Goal: Task Accomplishment & Management: Complete application form

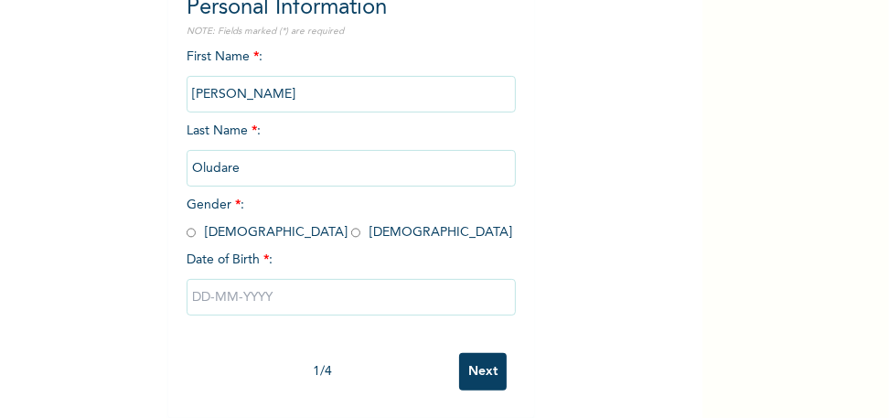
scroll to position [224, 0]
click at [205, 285] on input "text" at bounding box center [351, 297] width 329 height 37
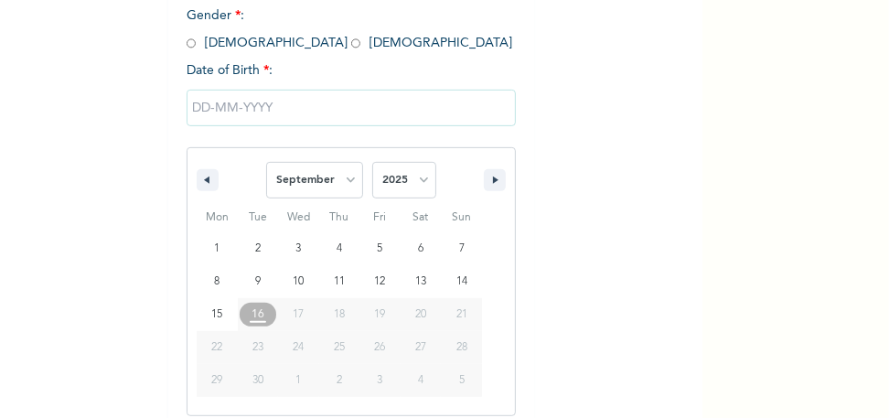
scroll to position [413, 0]
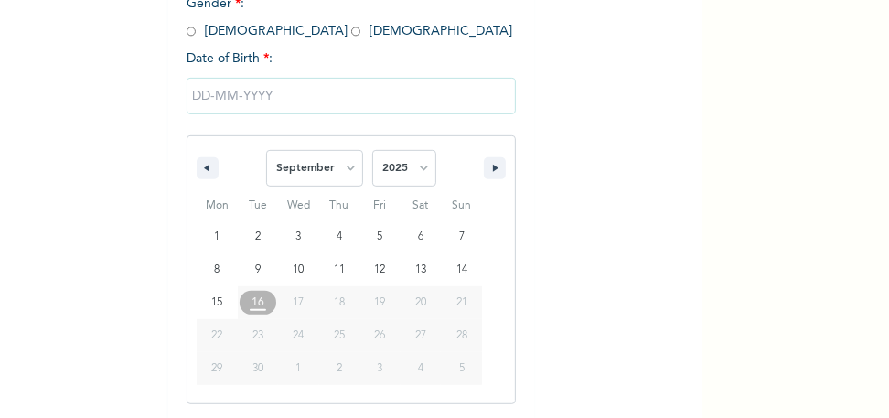
click at [378, 303] on span "19" at bounding box center [380, 302] width 11 height 33
click at [343, 167] on select "January February March April May June July August September October November De…" at bounding box center [314, 168] width 97 height 37
select select "7"
click at [266, 150] on select "January February March April May June July August September October November De…" at bounding box center [314, 168] width 97 height 37
type input "08/19/2025"
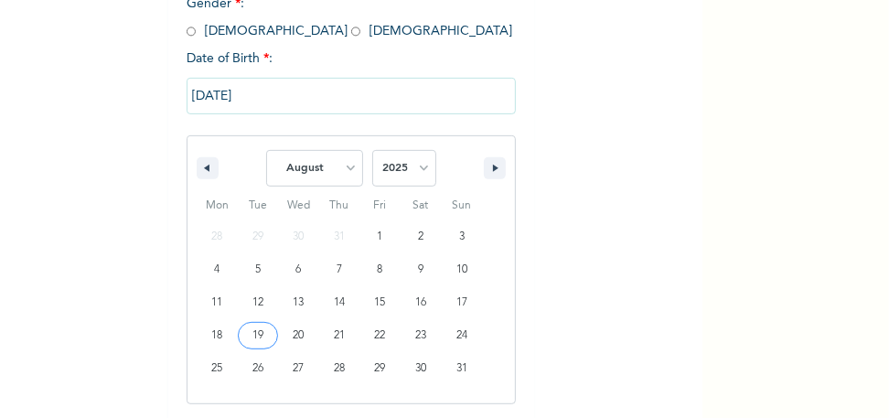
scroll to position [224, 0]
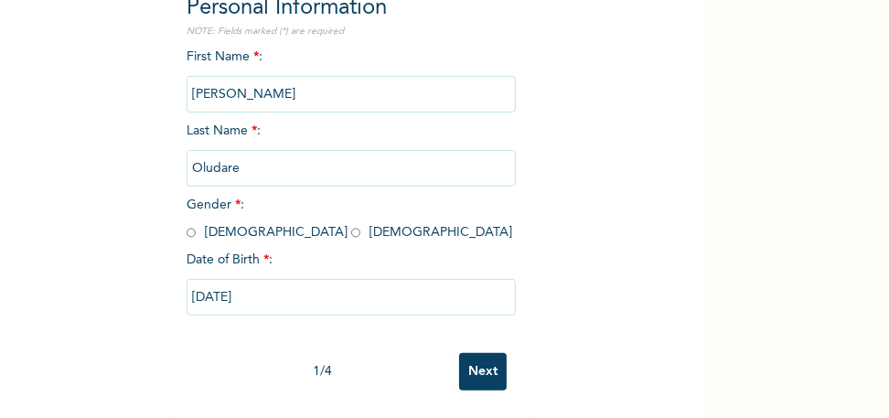
click at [259, 285] on input "08/19/2025" at bounding box center [351, 297] width 329 height 37
select select "7"
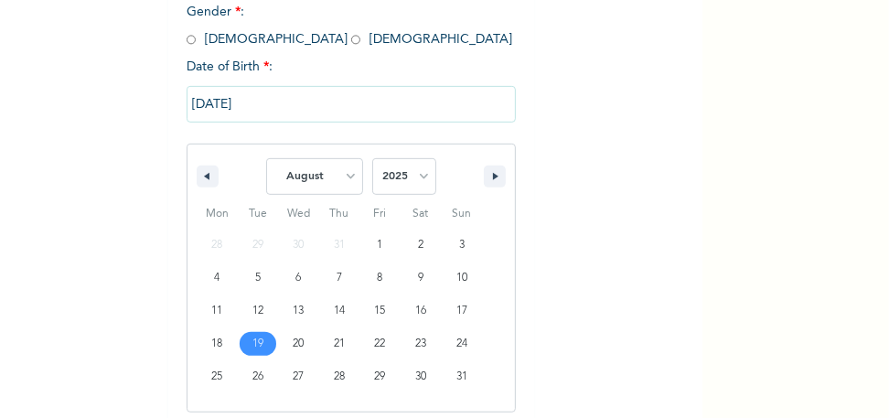
scroll to position [413, 0]
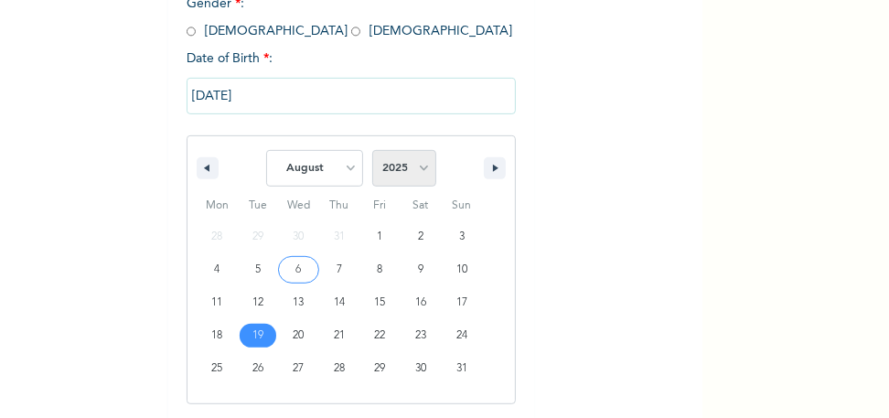
click at [418, 173] on select "2025 2024 2023 2022 2021 2020 2019 2018 2017 2016 2015 2014 2013 2012 2011 2010…" at bounding box center [404, 168] width 64 height 37
select select "1970"
click at [372, 150] on select "2025 2024 2023 2022 2021 2020 2019 2018 2017 2016 2015 2014 2013 2012 2011 2010…" at bounding box center [404, 168] width 64 height 37
click at [266, 99] on input "08/19/2025" at bounding box center [351, 96] width 329 height 37
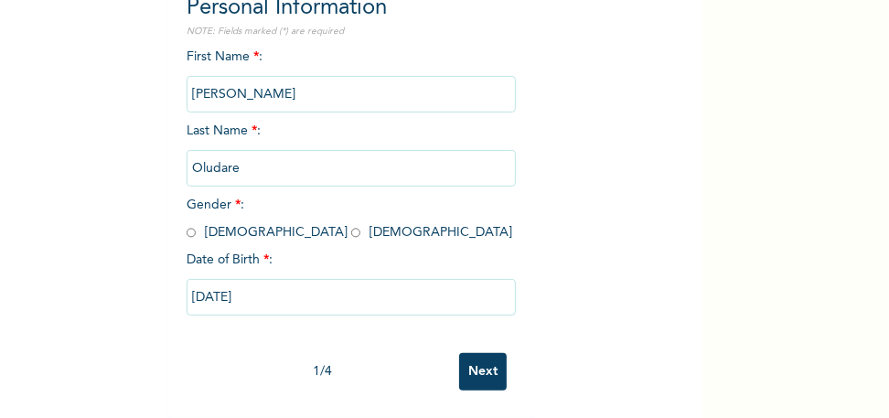
scroll to position [224, 0]
click at [262, 289] on input "08/19/2025" at bounding box center [351, 297] width 329 height 37
select select "7"
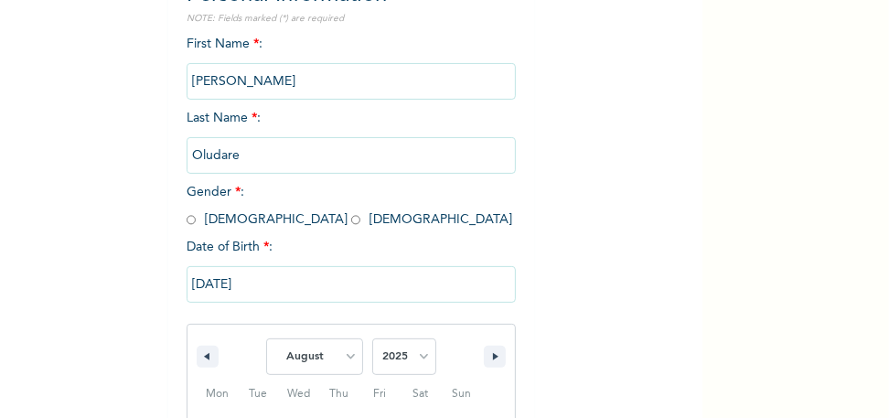
scroll to position [413, 0]
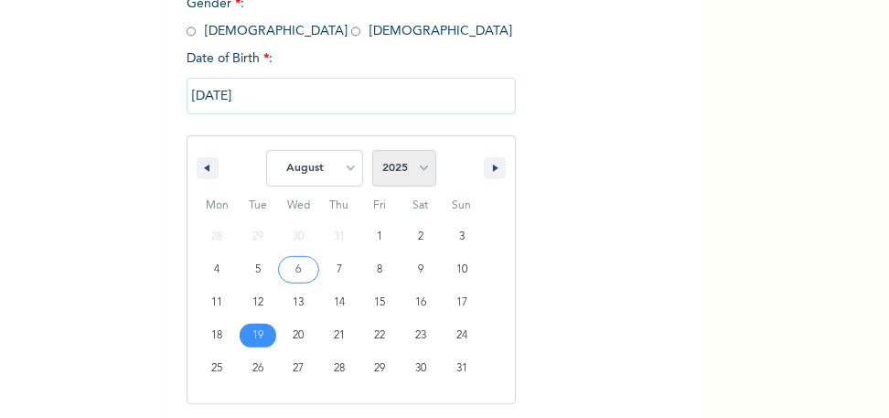
click at [416, 166] on select "2025 2024 2023 2022 2021 2020 2019 2018 2017 2016 2015 2014 2013 2012 2011 2010…" at bounding box center [404, 168] width 64 height 37
select select "1970"
click at [372, 150] on select "2025 2024 2023 2022 2021 2020 2019 2018 2017 2016 2015 2014 2013 2012 2011 2010…" at bounding box center [404, 168] width 64 height 37
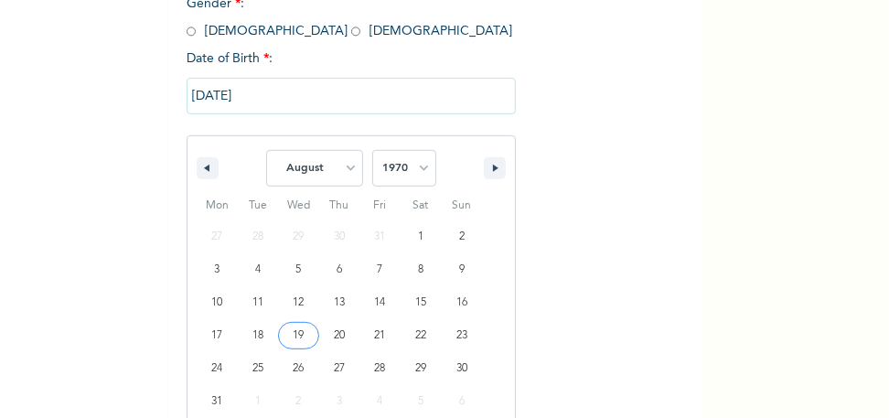
type input "08/19/1970"
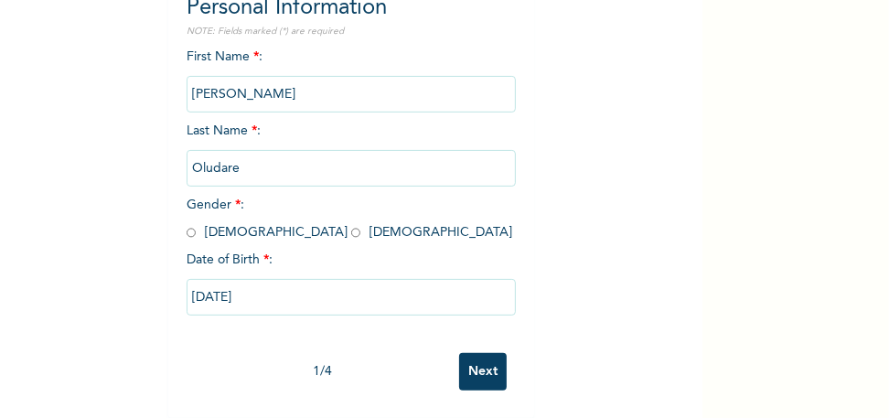
click at [478, 358] on input "Next" at bounding box center [483, 372] width 48 height 38
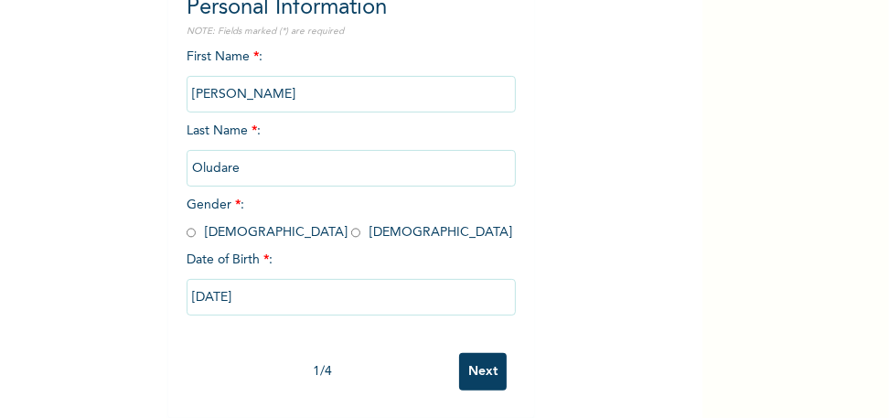
click at [479, 356] on input "Next" at bounding box center [483, 372] width 48 height 38
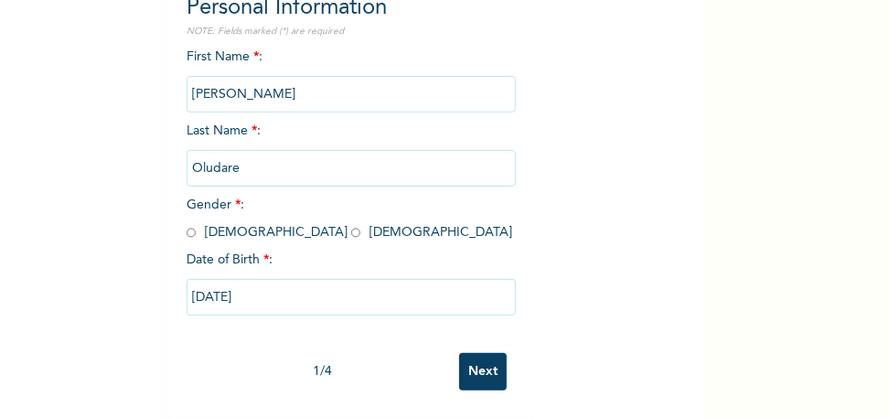
click at [477, 353] on input "Next" at bounding box center [483, 372] width 48 height 38
click at [476, 358] on input "Next" at bounding box center [483, 372] width 48 height 38
click at [596, 197] on div "Enrollee Sign-Up Form Personal Information NOTE: Fields marked (*) are required…" at bounding box center [351, 103] width 703 height 629
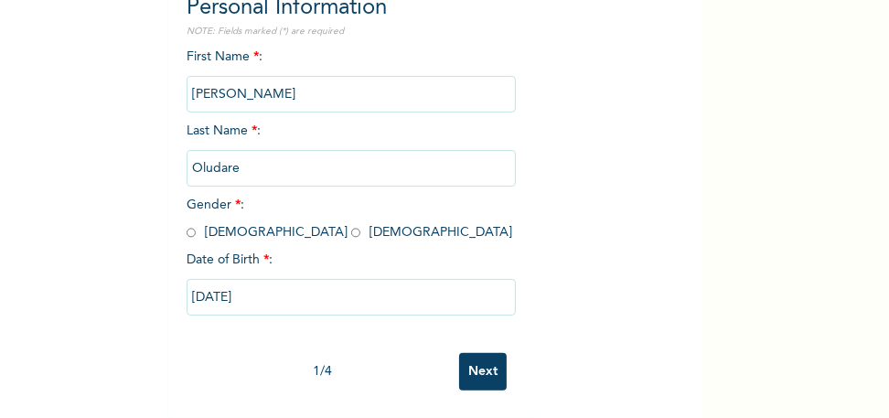
click at [650, 68] on div "Enrollee Sign-Up Form Personal Information NOTE: Fields marked (*) are required…" at bounding box center [351, 103] width 703 height 629
click at [486, 356] on input "Next" at bounding box center [483, 372] width 48 height 38
click at [476, 353] on input "Next" at bounding box center [483, 372] width 48 height 38
click at [468, 355] on input "Next" at bounding box center [483, 372] width 48 height 38
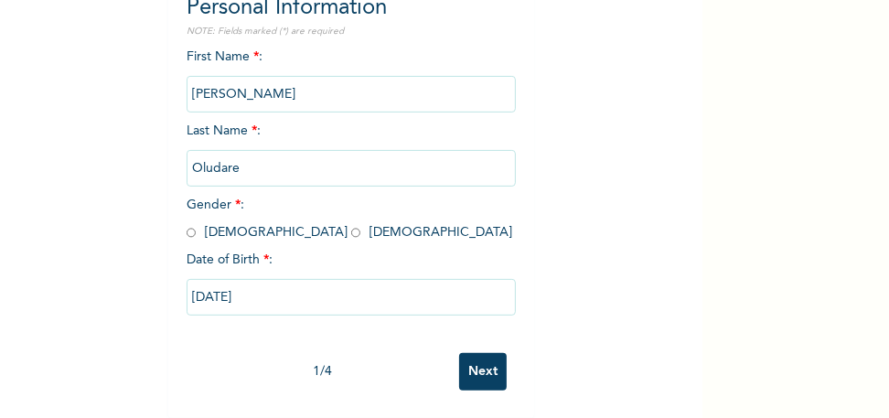
click at [468, 355] on input "Next" at bounding box center [483, 372] width 48 height 38
click at [351, 224] on input "radio" at bounding box center [355, 232] width 9 height 17
radio input "true"
click at [463, 355] on input "Next" at bounding box center [483, 372] width 48 height 38
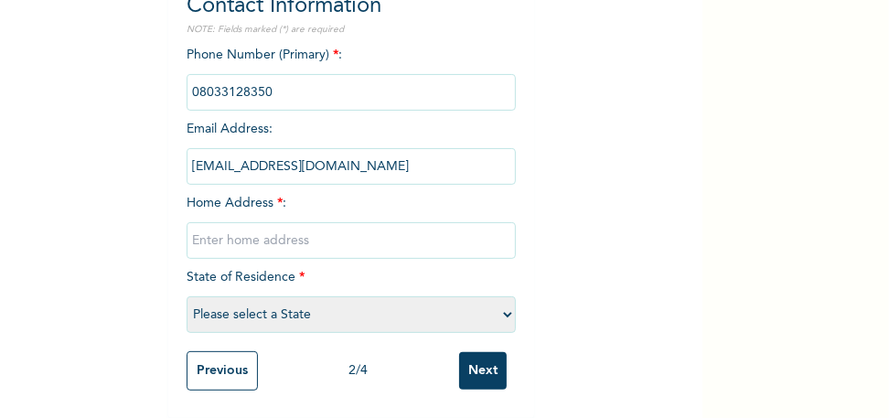
click at [502, 301] on select "Please select a State Abia Abuja (FCT) Adamawa Akwa Ibom Anambra Bauchi Bayelsa…" at bounding box center [351, 314] width 329 height 37
select select "25"
click at [187, 296] on select "Please select a State Abia Abuja (FCT) Adamawa Akwa Ibom Anambra Bauchi Bayelsa…" at bounding box center [351, 314] width 329 height 37
click at [200, 223] on input "text" at bounding box center [351, 240] width 329 height 37
click at [368, 227] on input "Block 11 Flat 6, Sunshne Esatev" at bounding box center [351, 240] width 329 height 37
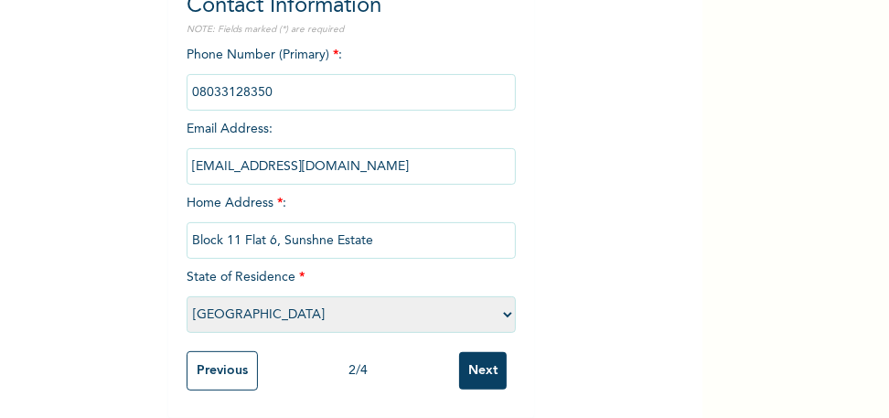
click at [309, 229] on input "Block 11 Flat 6, Sunshne Estate" at bounding box center [351, 240] width 329 height 37
click at [371, 230] on input "Block 11 Flat 6, Sunshine Estate" at bounding box center [351, 240] width 329 height 37
type input "Block 11 Flat 6, Sunshine Estate, Old Abeokuta Road, Oko Oba, Agege. Lagos"
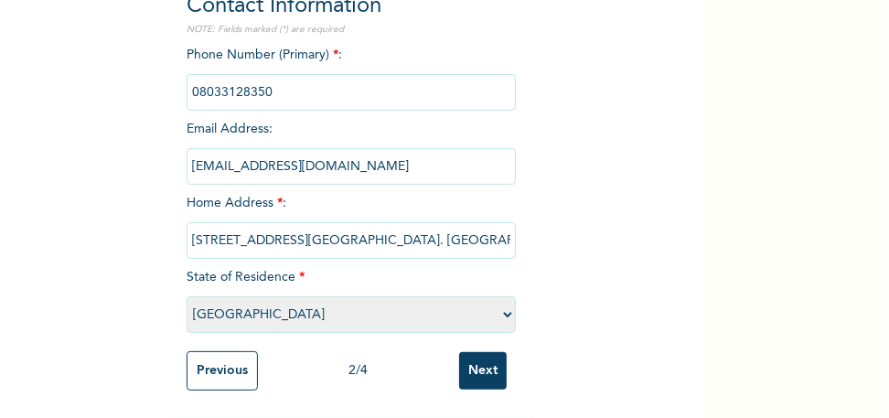
click at [472, 355] on input "Next" at bounding box center [483, 371] width 48 height 38
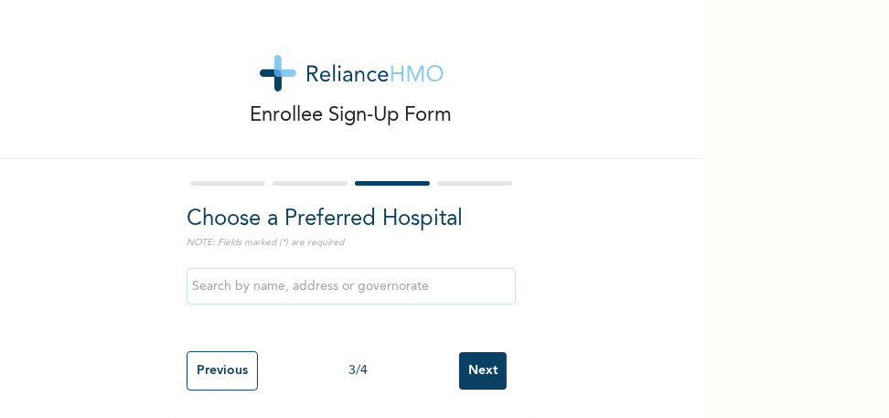
scroll to position [11, 0]
click at [238, 278] on input "text" at bounding box center [351, 286] width 329 height 37
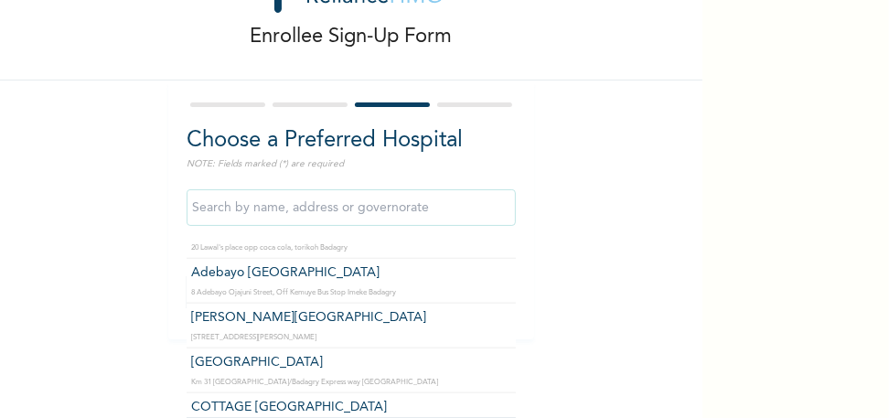
scroll to position [0, 0]
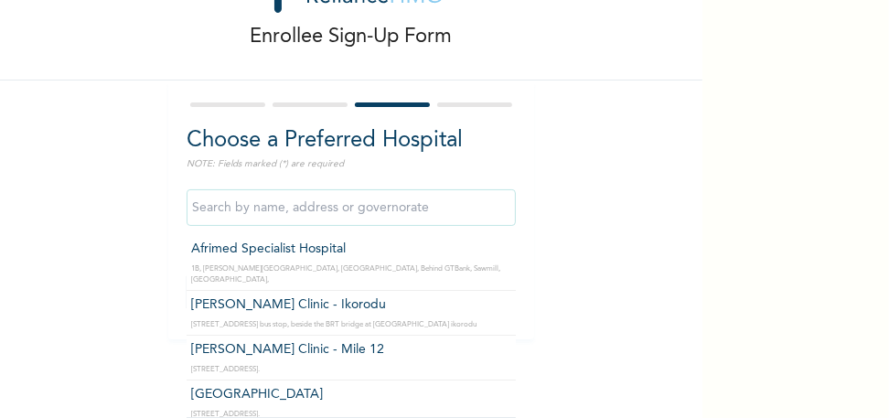
click at [222, 199] on input "text" at bounding box center [351, 207] width 329 height 37
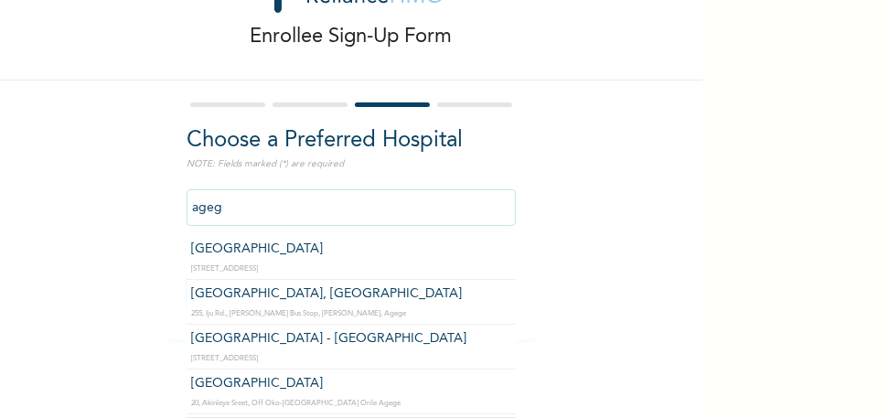
type input "agege"
click input "Next" at bounding box center [483, 293] width 48 height 38
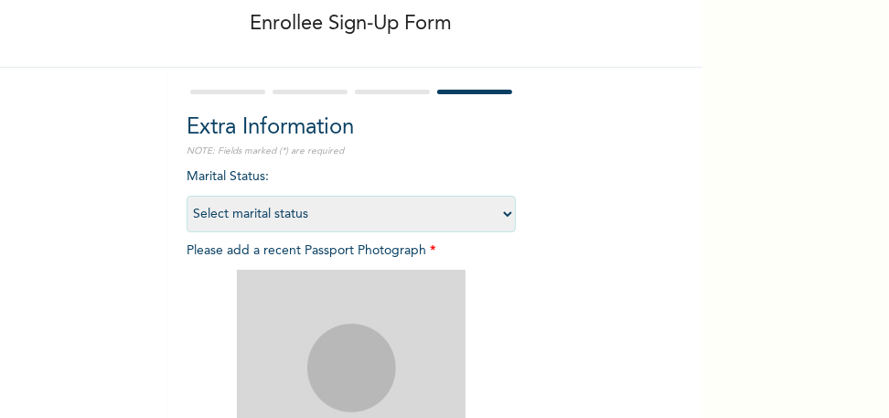
click at [501, 215] on select "Select marital status Single Married Divorced Widow/Widower" at bounding box center [351, 214] width 329 height 37
select select "3"
click at [187, 196] on select "Select marital status Single Married Divorced Widow/Widower" at bounding box center [351, 214] width 329 height 37
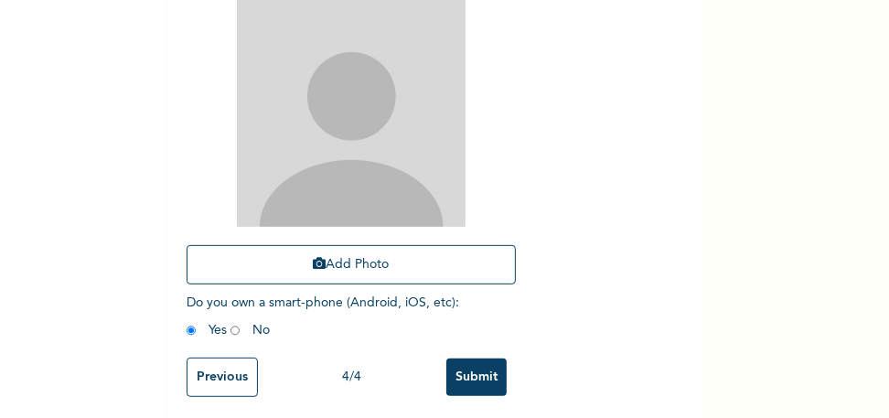
scroll to position [382, 0]
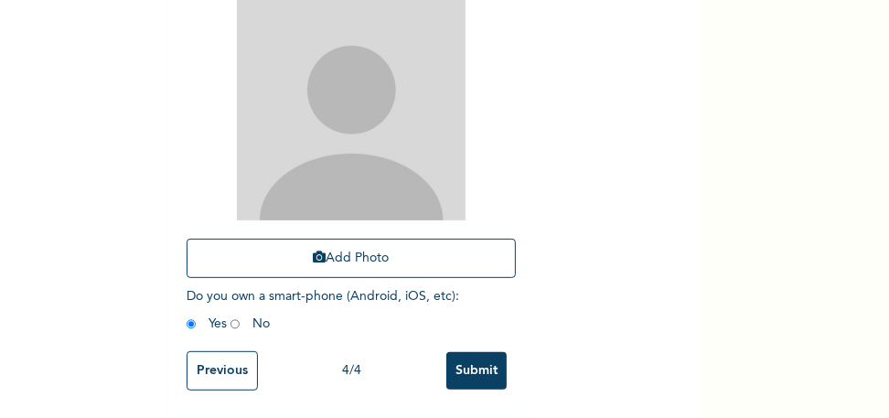
click at [226, 351] on input "Previous" at bounding box center [222, 370] width 71 height 39
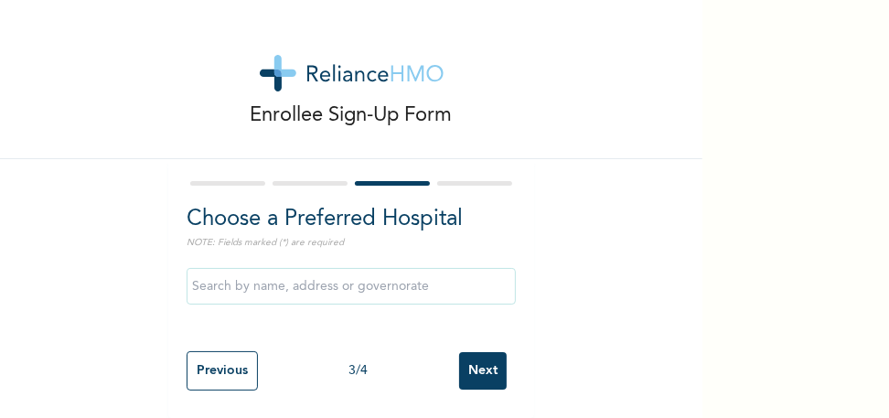
click at [303, 270] on input "text" at bounding box center [351, 286] width 329 height 37
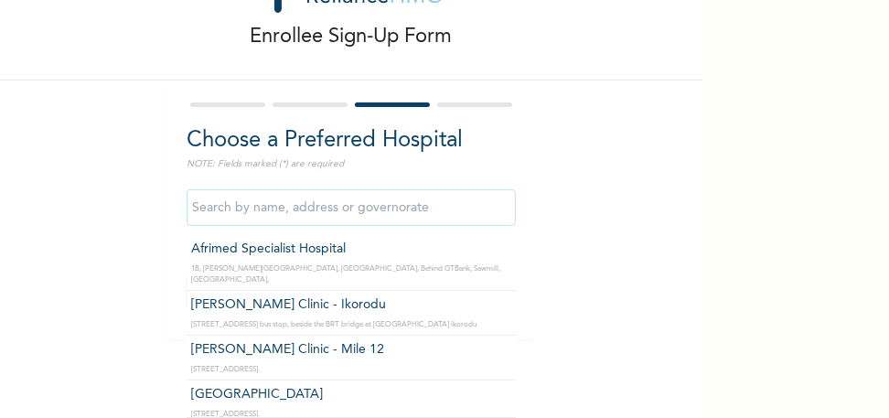
scroll to position [91, 0]
click at [205, 195] on input "text" at bounding box center [351, 207] width 329 height 37
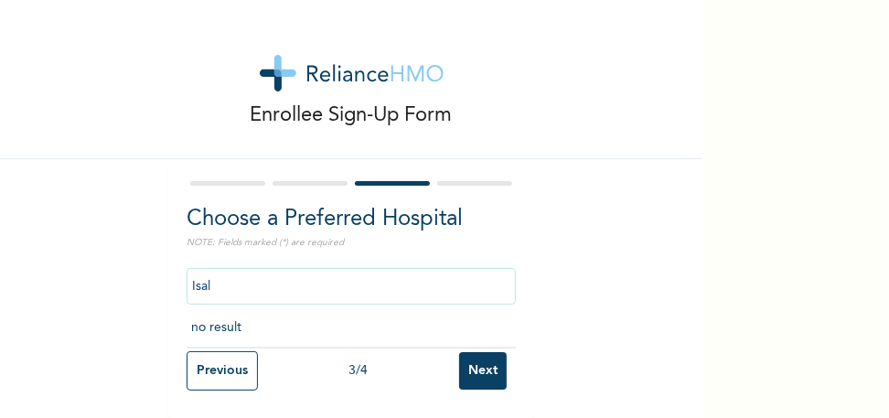
scroll to position [13, 0]
click at [214, 275] on input "Isalu" at bounding box center [351, 286] width 329 height 37
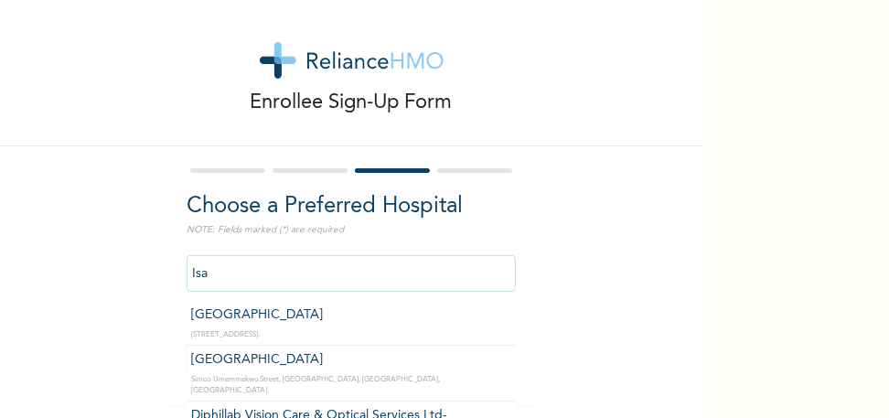
scroll to position [91, 0]
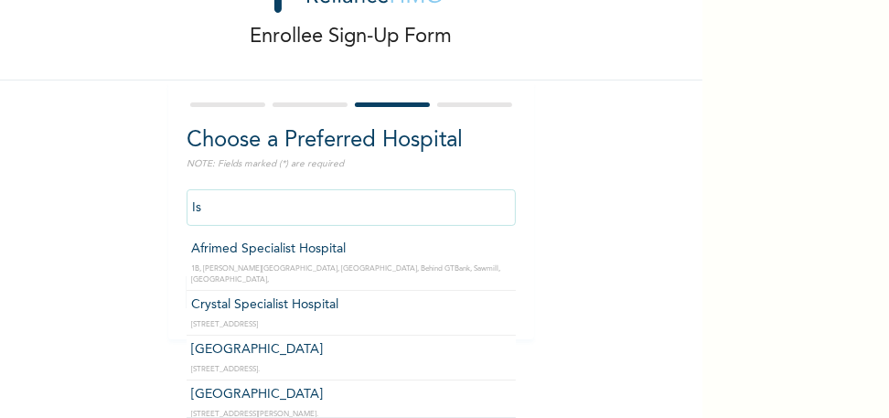
type input "I"
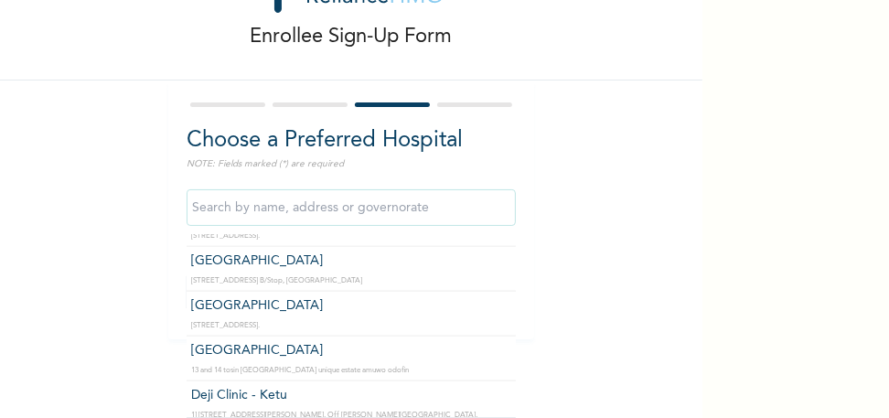
scroll to position [1595, 0]
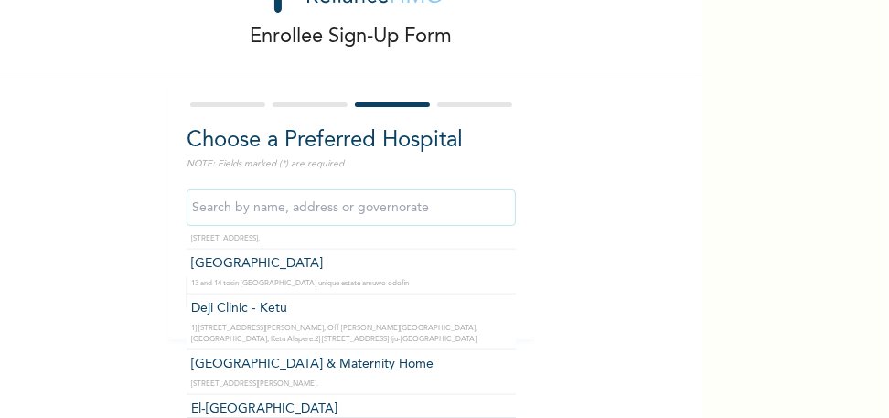
click at [205, 200] on input "text" at bounding box center [351, 207] width 329 height 37
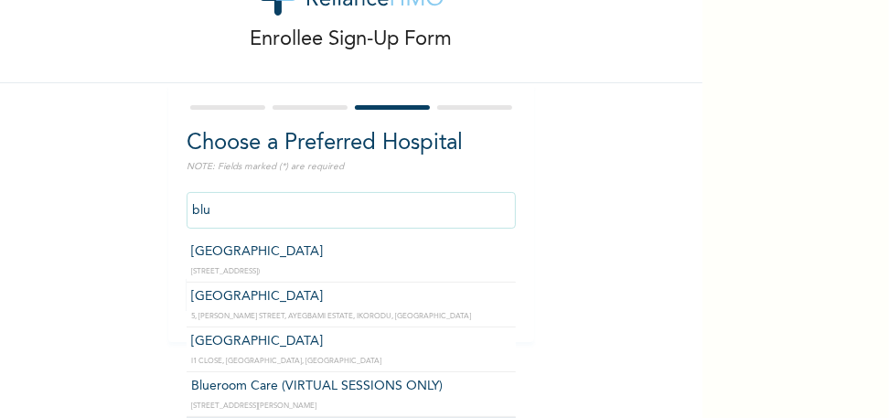
scroll to position [86, 0]
type input "Blue Cross Hospital"
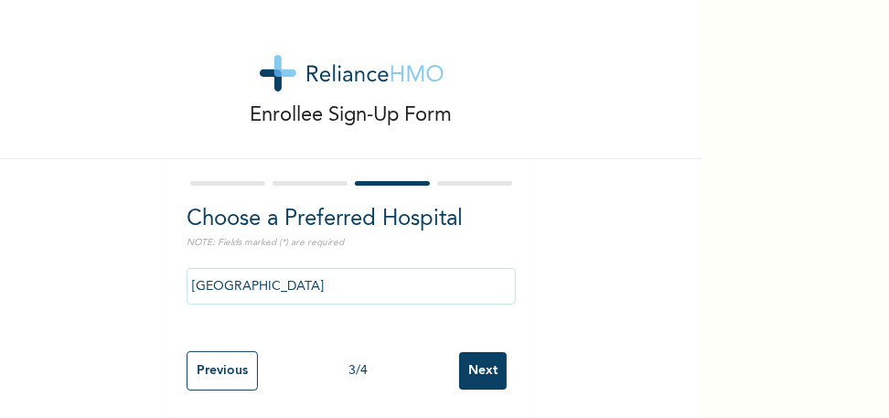
scroll to position [13, 0]
click at [488, 358] on input "Next" at bounding box center [483, 371] width 48 height 38
select select "3"
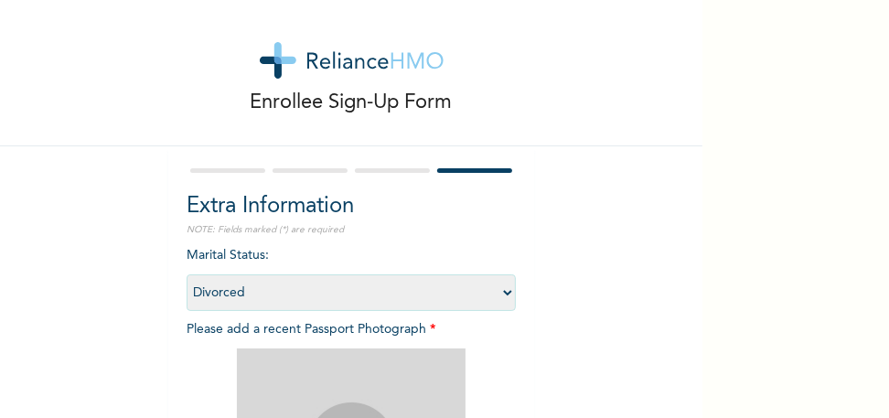
click at [501, 288] on select "Select marital status Single Married Divorced Widow/Widower" at bounding box center [351, 292] width 329 height 37
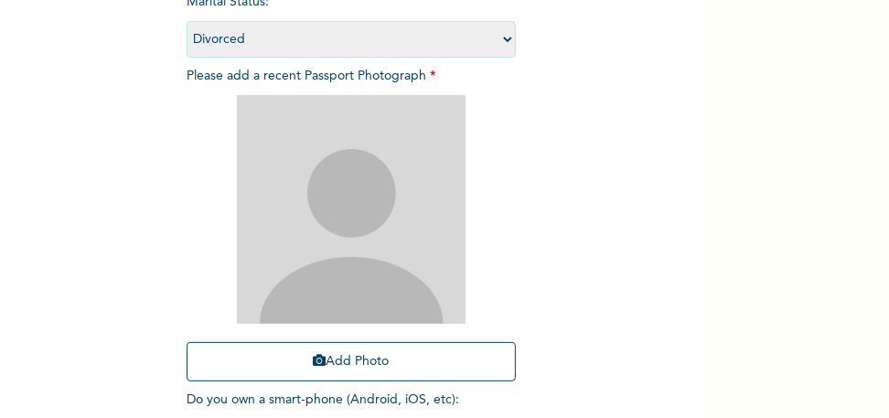
scroll to position [274, 0]
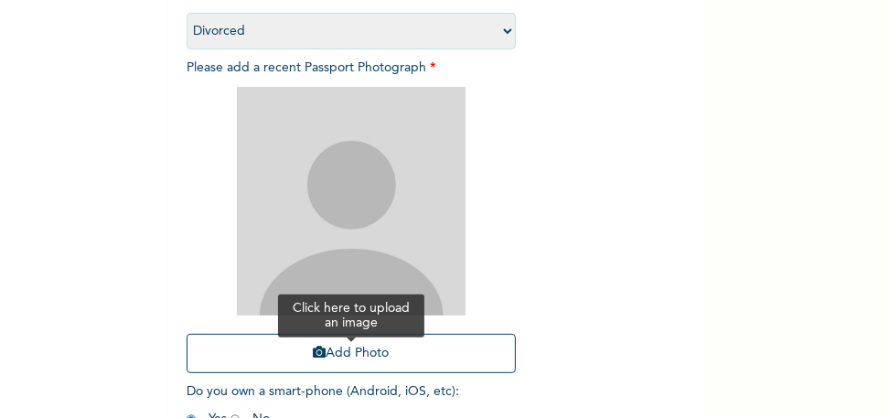
click at [324, 356] on button "Add Photo" at bounding box center [351, 353] width 329 height 39
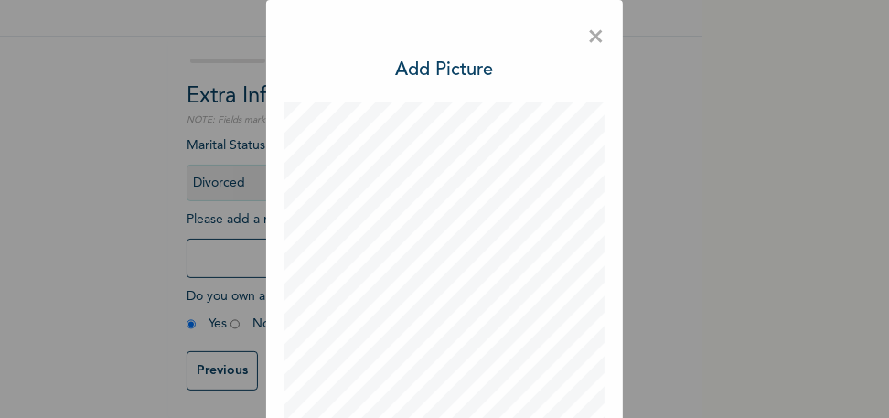
click at [187, 239] on button "Add Photo" at bounding box center [351, 258] width 329 height 39
click at [590, 36] on span "×" at bounding box center [595, 37] width 17 height 38
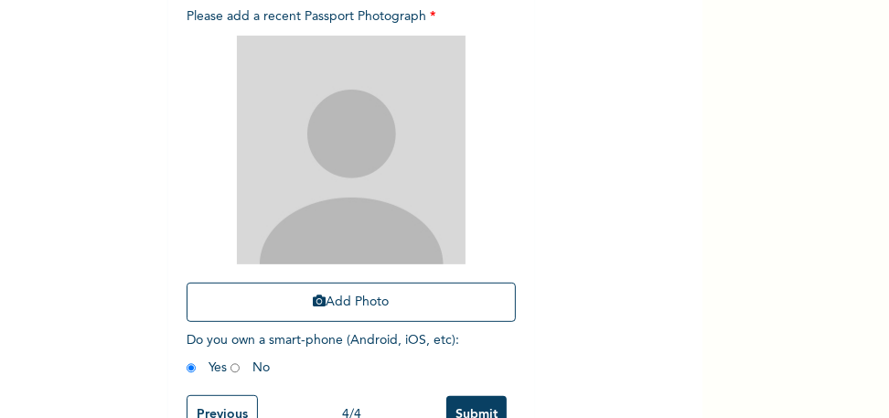
scroll to position [328, 0]
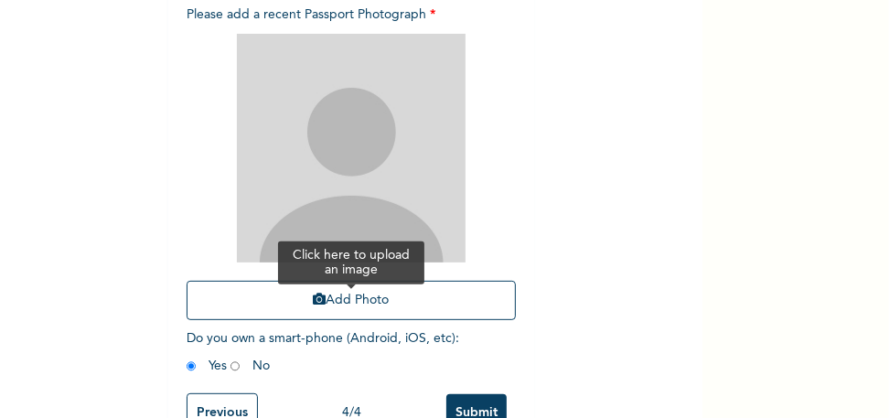
click at [314, 301] on icon "button" at bounding box center [320, 299] width 13 height 13
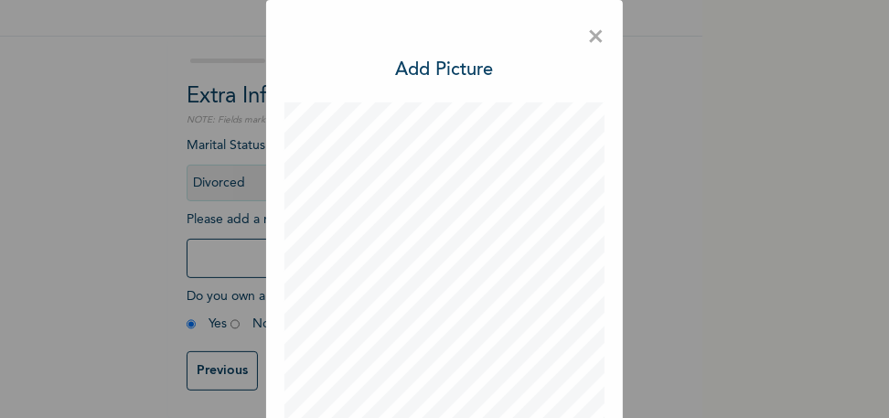
scroll to position [135, 0]
drag, startPoint x: 696, startPoint y: 157, endPoint x: 695, endPoint y: 248, distance: 90.6
click at [695, 248] on div "× Add Picture Zoom : Rotate Left Rotate Right DONE" at bounding box center [444, 209] width 889 height 418
drag, startPoint x: 612, startPoint y: 330, endPoint x: 606, endPoint y: 370, distance: 39.9
click at [607, 370] on div "× Add Picture Zoom : Rotate Left Rotate Right DONE" at bounding box center [444, 319] width 357 height 639
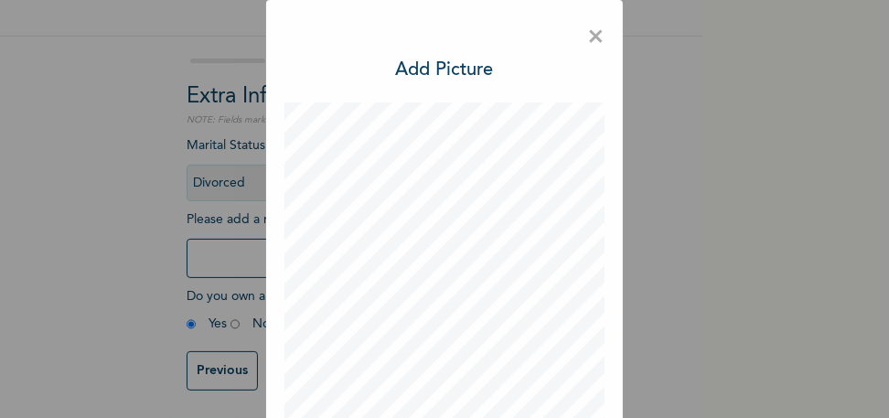
click at [266, 270] on div "× Add Picture Zoom : Rotate Left Rotate Right DONE" at bounding box center [444, 319] width 357 height 639
click at [424, 75] on h3 "Add Picture" at bounding box center [445, 70] width 98 height 27
click at [591, 40] on span "×" at bounding box center [595, 37] width 17 height 38
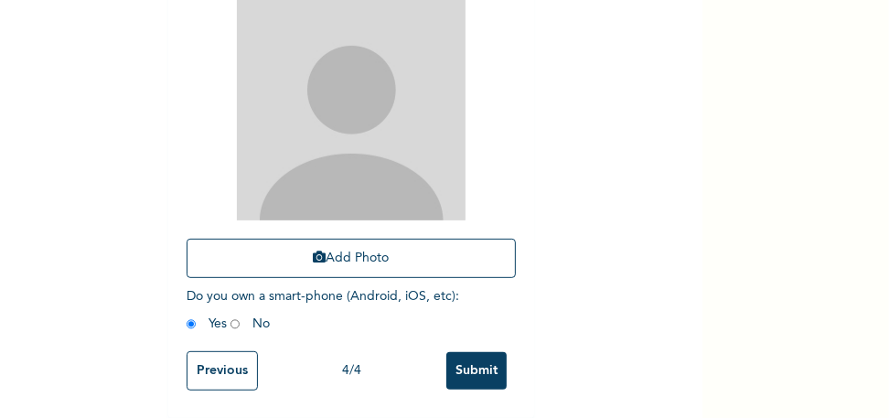
scroll to position [382, 0]
click at [371, 39] on img at bounding box center [351, 106] width 229 height 229
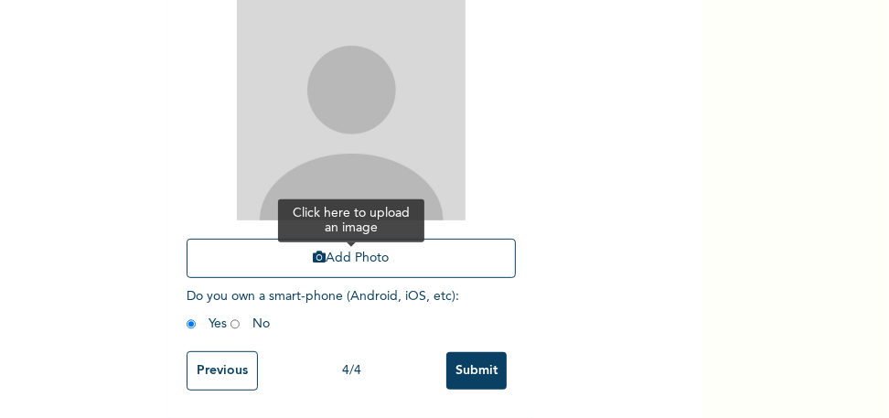
click at [340, 244] on button "Add Photo" at bounding box center [351, 258] width 329 height 39
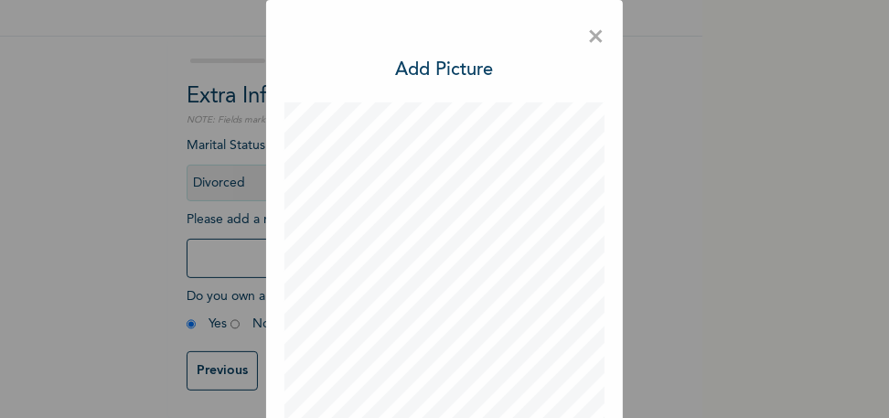
scroll to position [135, 0]
drag, startPoint x: 692, startPoint y: 132, endPoint x: 672, endPoint y: 235, distance: 105.3
click at [672, 235] on div "× Add Picture Zoom : Rotate Left Rotate Right DONE" at bounding box center [444, 209] width 889 height 418
click at [589, 39] on span "×" at bounding box center [595, 37] width 17 height 38
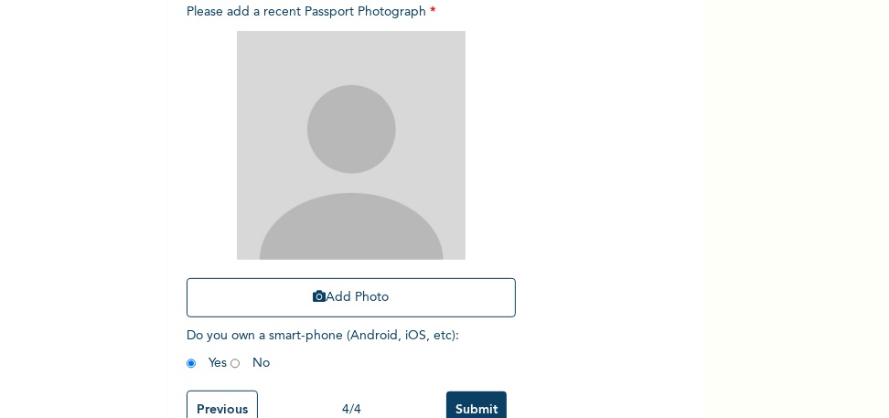
scroll to position [322, 0]
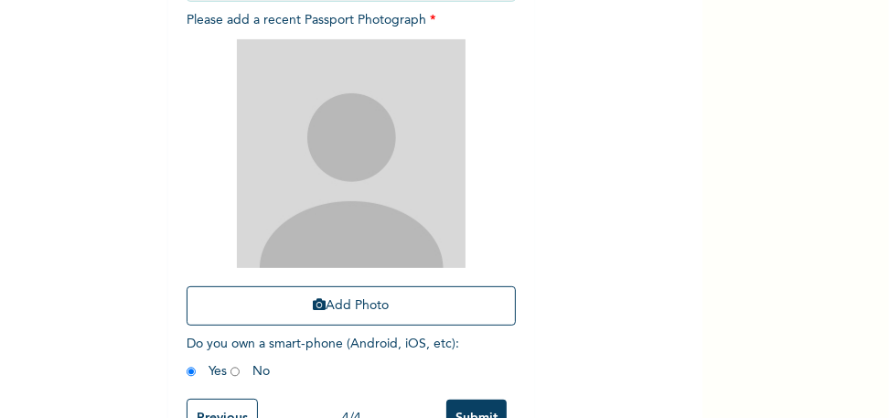
click at [327, 152] on img at bounding box center [351, 153] width 229 height 229
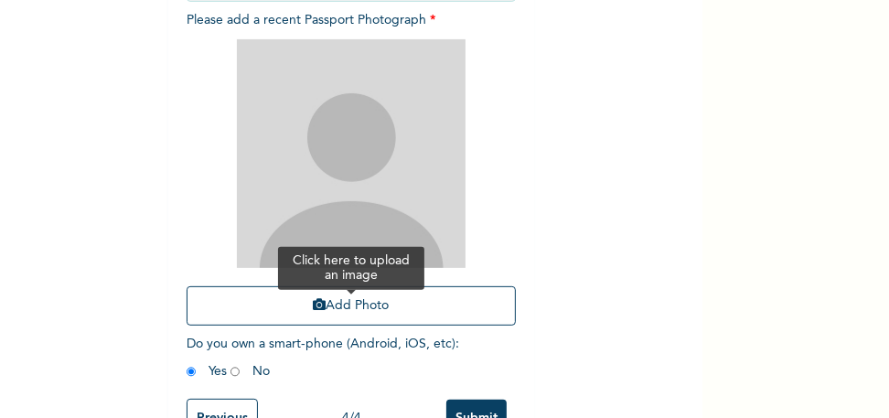
click at [314, 305] on icon "button" at bounding box center [320, 304] width 13 height 13
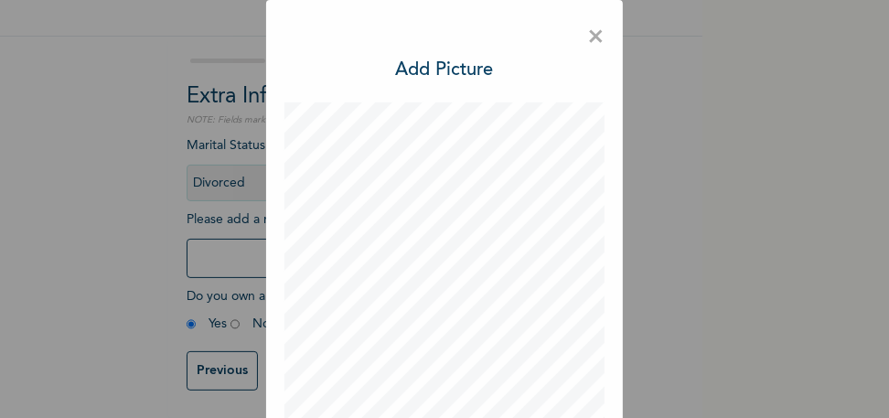
scroll to position [135, 0]
click at [187, 239] on button "Add Photo" at bounding box center [351, 258] width 329 height 39
click at [432, 73] on h3 "Add Picture" at bounding box center [445, 70] width 98 height 27
drag, startPoint x: 209, startPoint y: 351, endPoint x: 851, endPoint y: 78, distance: 698.1
click at [851, 78] on div "× Add Picture Zoom : Rotate Left Rotate Right DONE" at bounding box center [444, 209] width 889 height 418
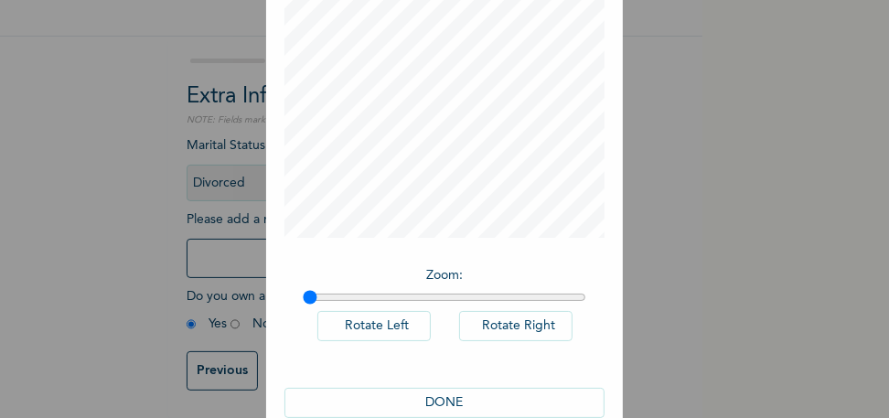
scroll to position [218, 0]
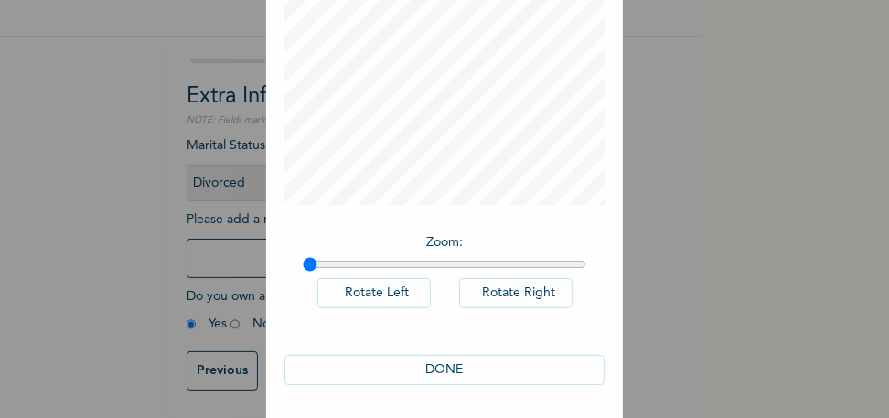
click at [438, 364] on button "DONE" at bounding box center [445, 370] width 320 height 30
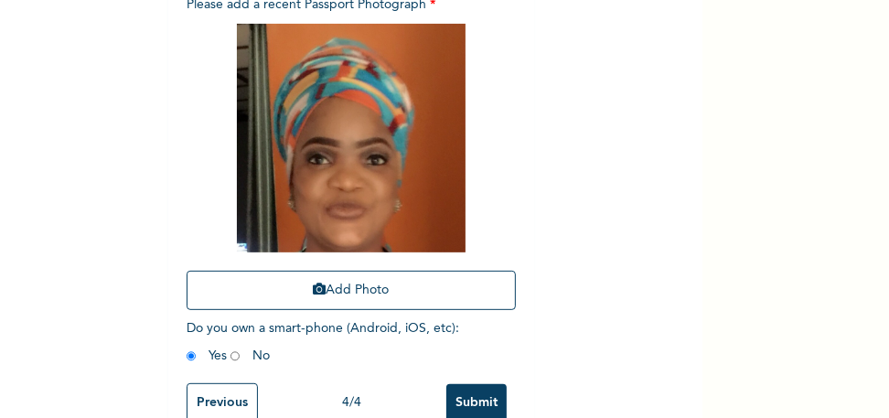
scroll to position [382, 0]
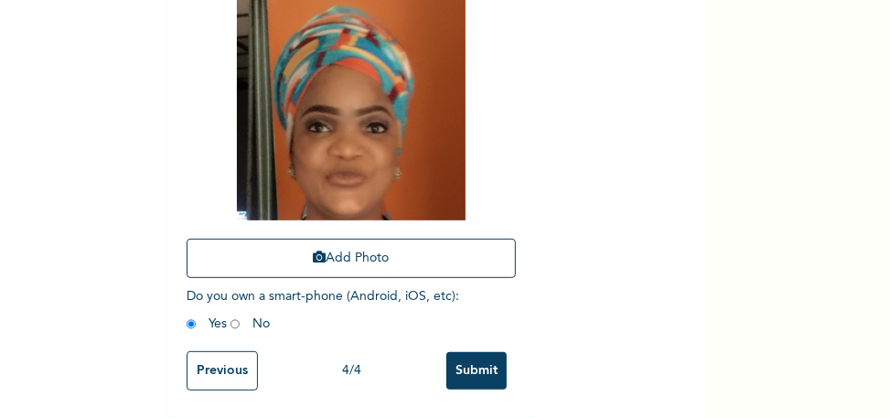
click at [462, 352] on input "Submit" at bounding box center [476, 371] width 60 height 38
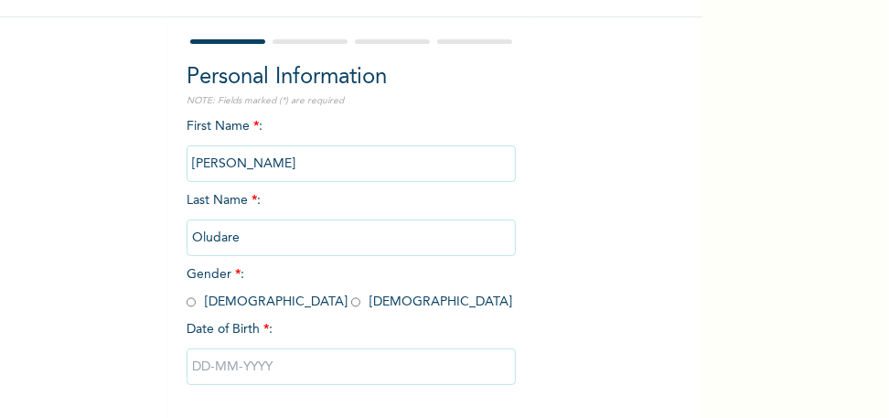
scroll to position [224, 0]
